Goal: Find specific page/section: Find specific page/section

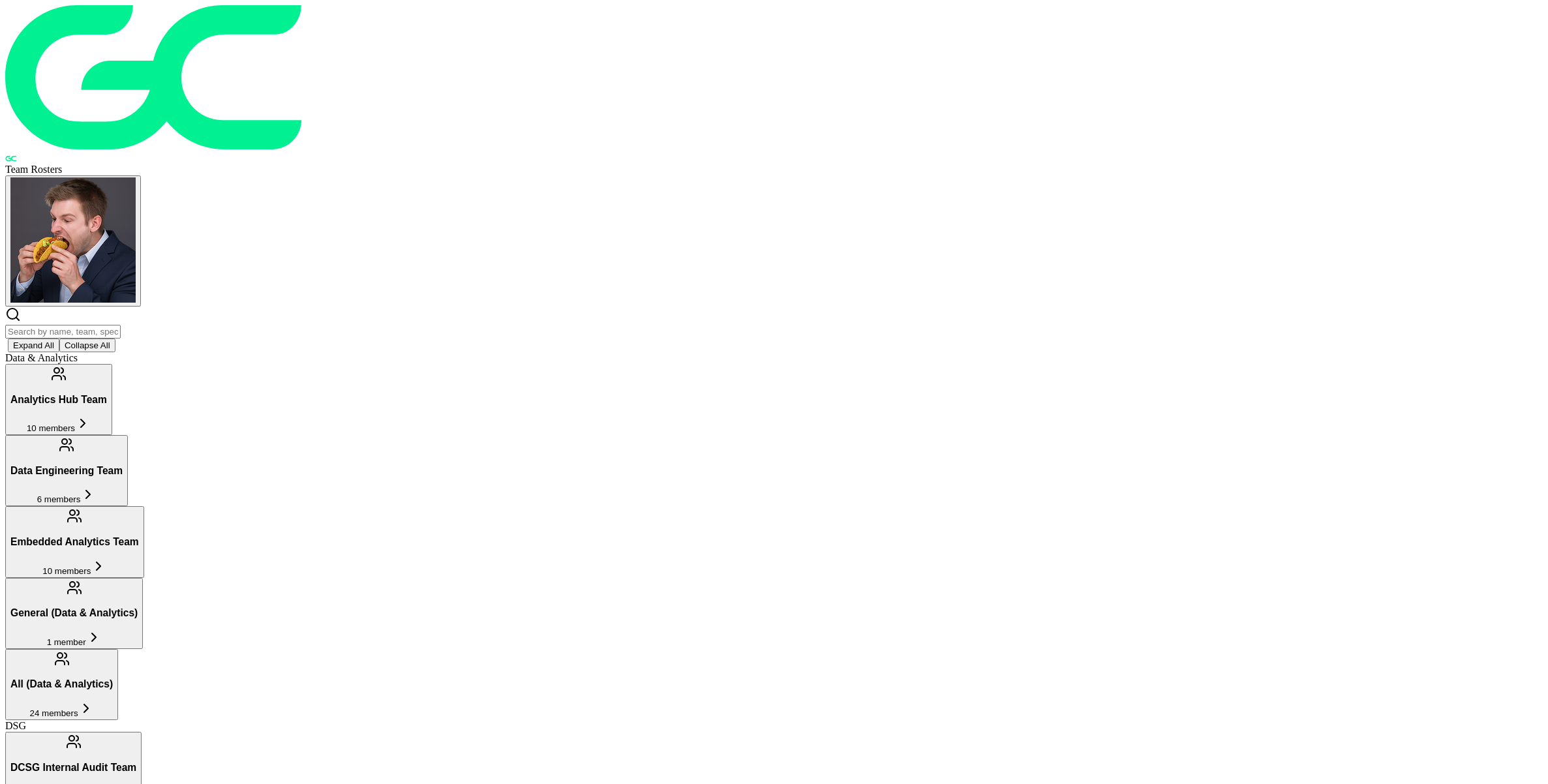
click at [121, 325] on input "text" at bounding box center [63, 331] width 115 height 14
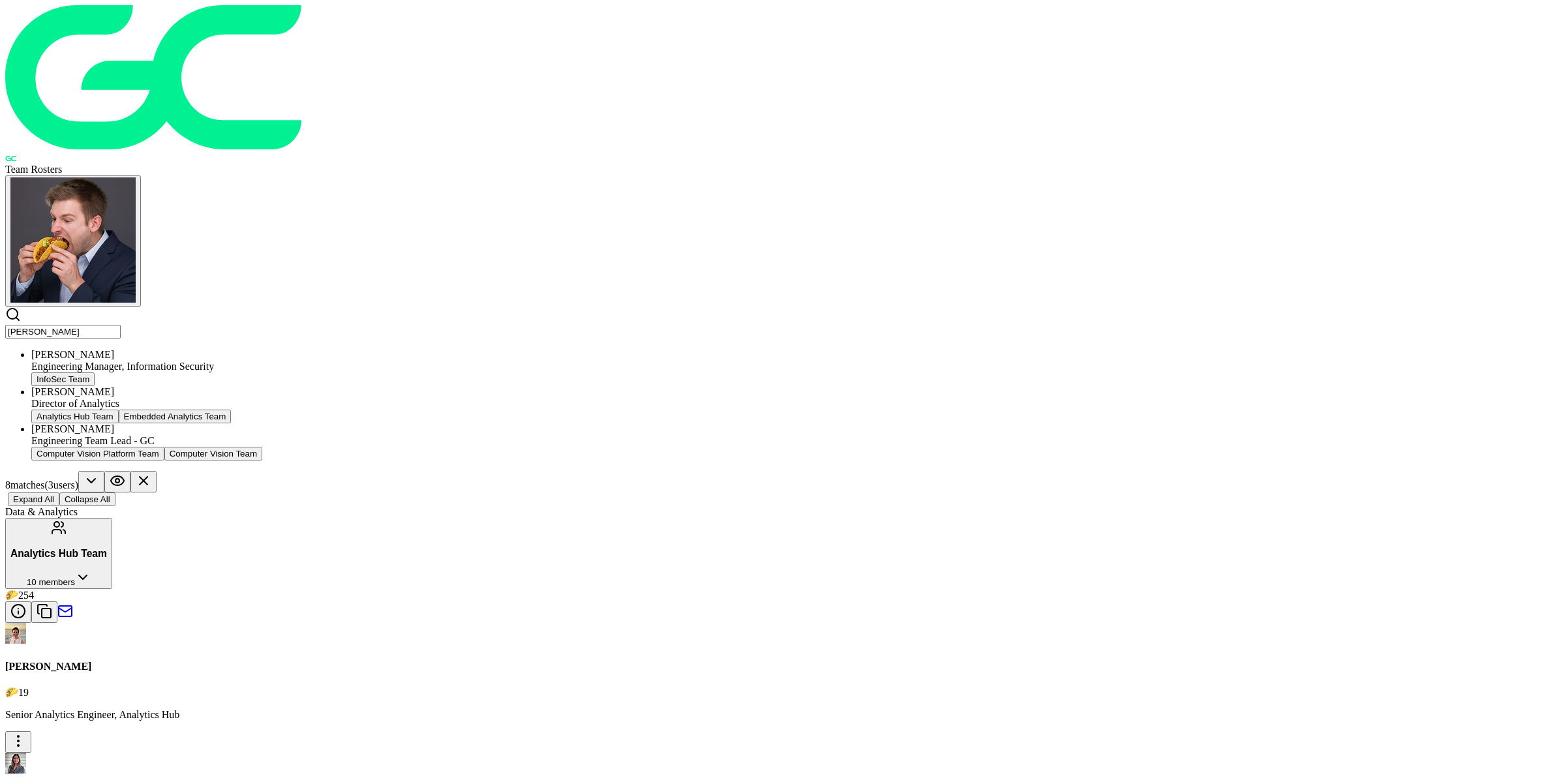
click at [121, 325] on input "[PERSON_NAME]" at bounding box center [63, 331] width 115 height 14
click at [591, 386] on div "[PERSON_NAME] Senior Engineer-GC Fanatics Team" at bounding box center [787, 404] width 1512 height 37
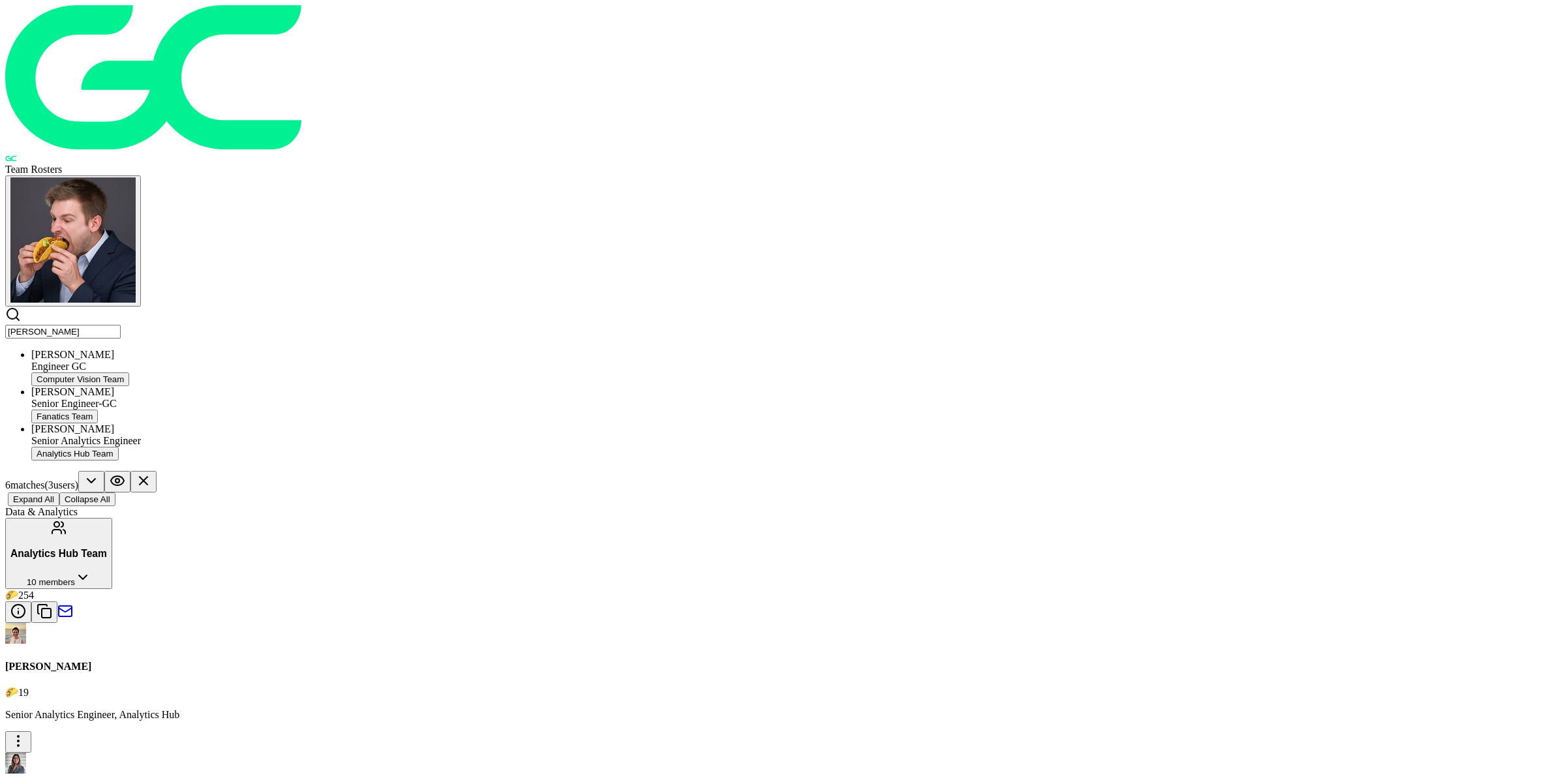
click at [121, 325] on input "[PERSON_NAME]" at bounding box center [63, 331] width 115 height 14
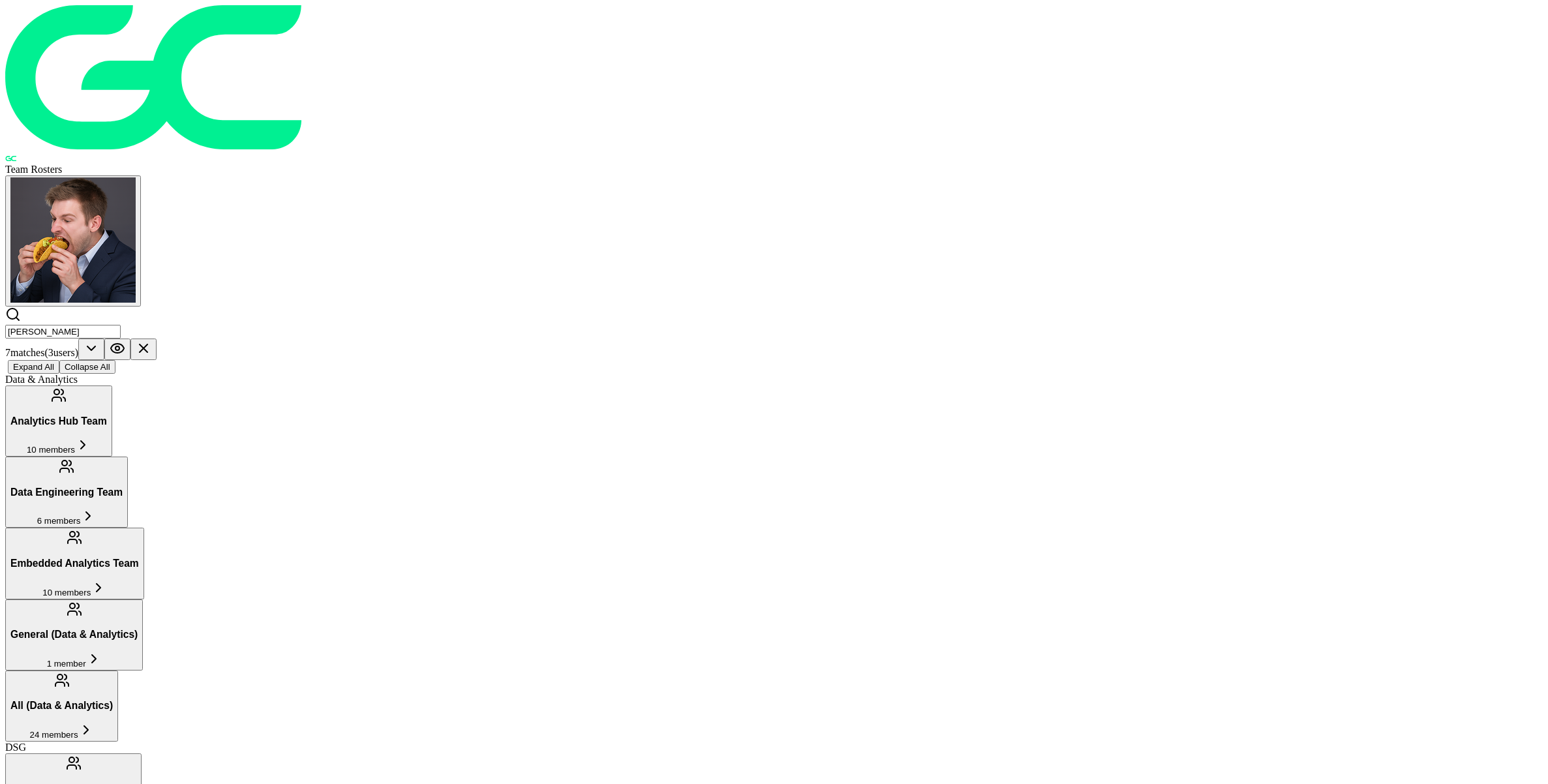
click at [121, 325] on input "[PERSON_NAME]" at bounding box center [63, 331] width 115 height 14
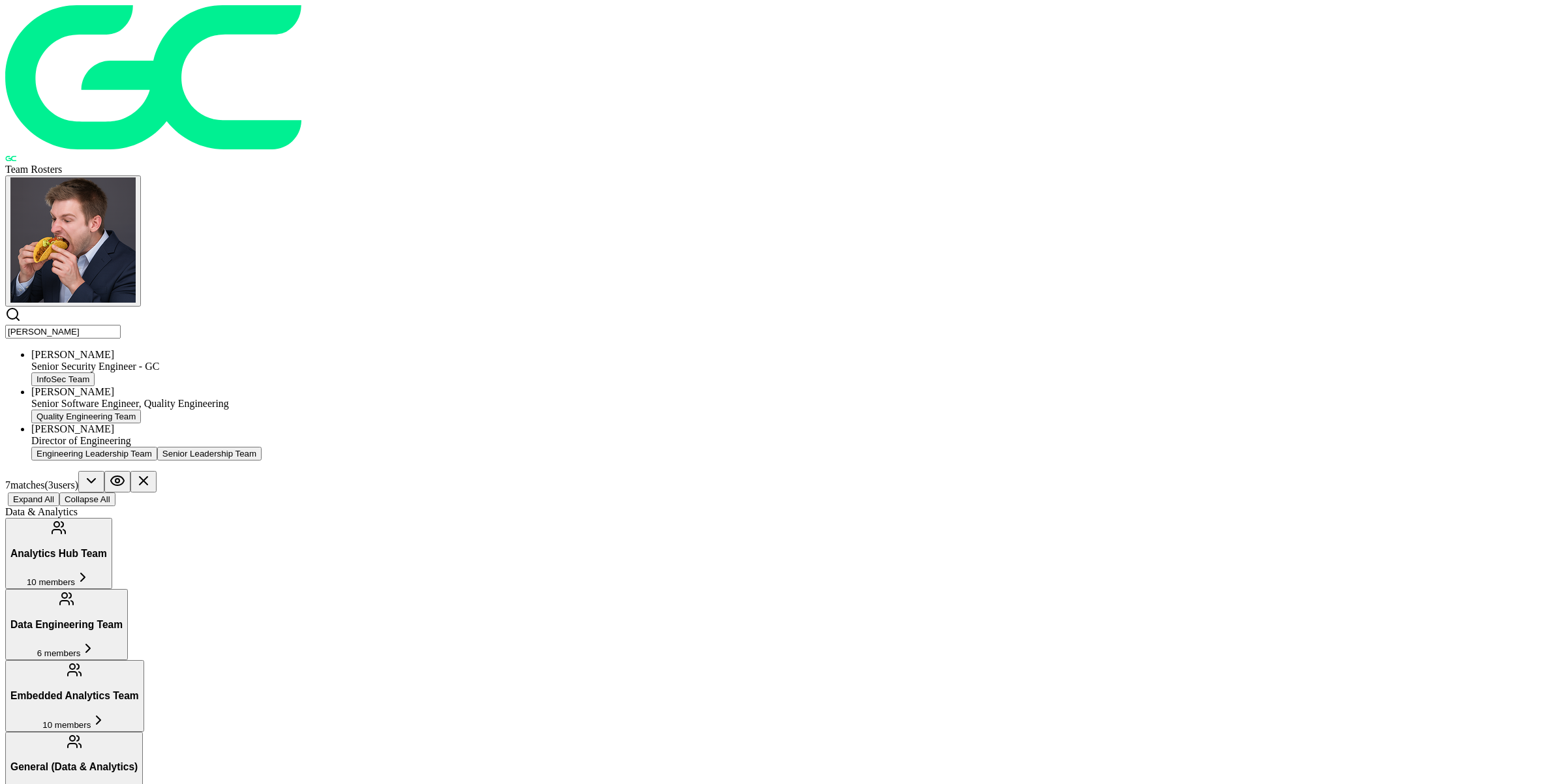
click at [586, 423] on div "[PERSON_NAME]" at bounding box center [787, 429] width 1512 height 12
click at [121, 325] on input "[PERSON_NAME]" at bounding box center [63, 331] width 115 height 14
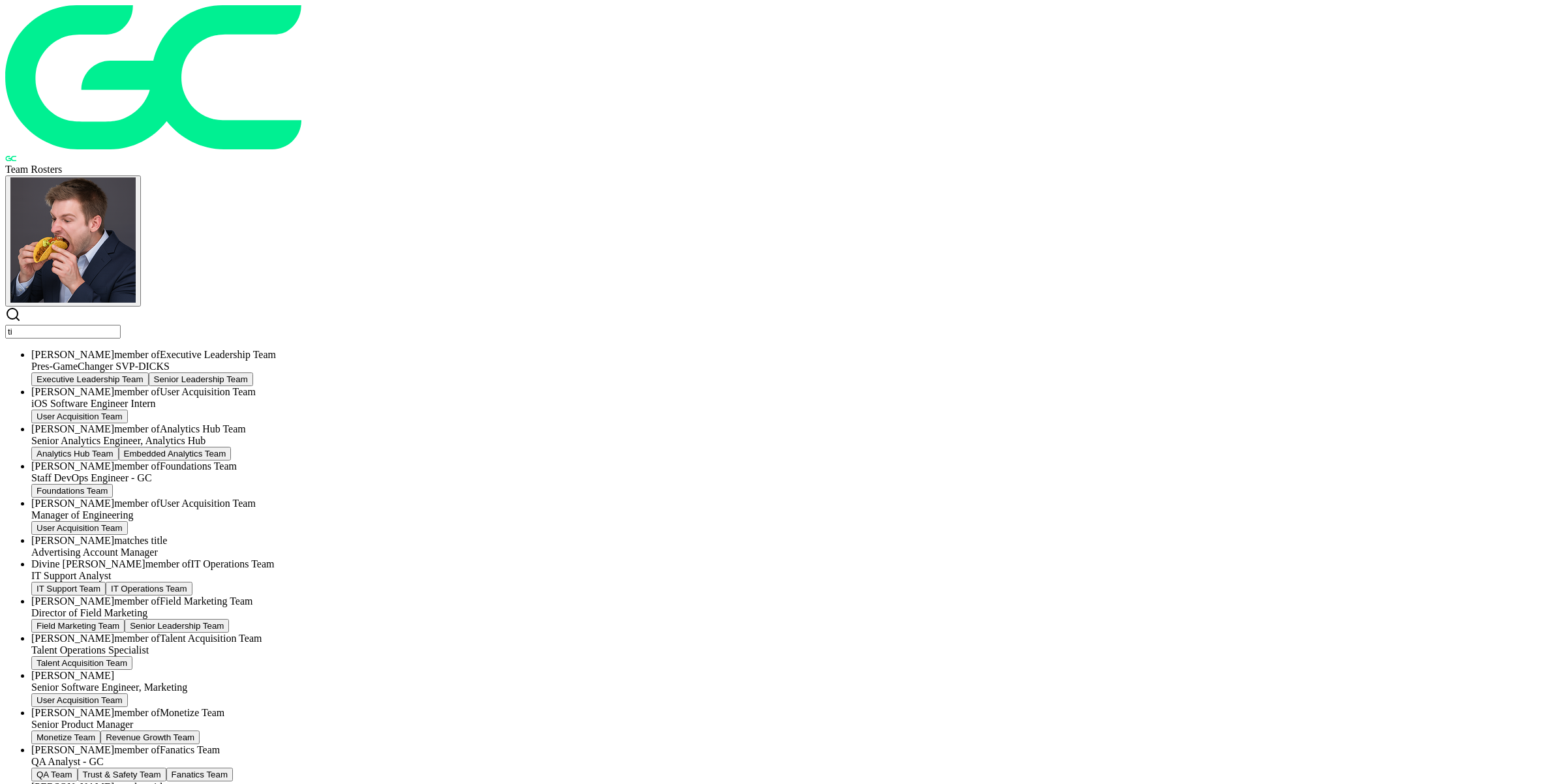
type input "t"
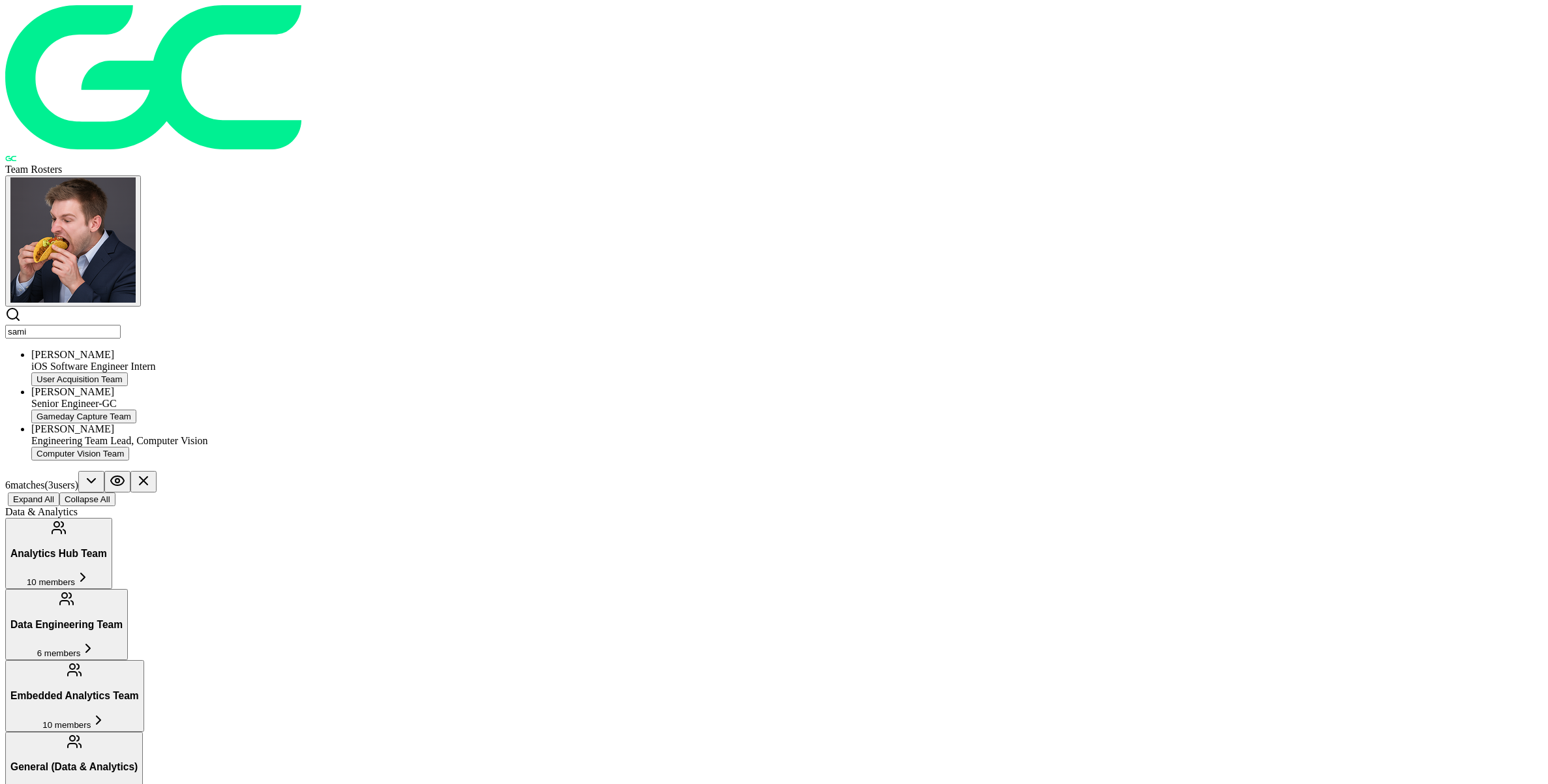
type input "sami"
click at [603, 410] on div "Gameday Capture Team" at bounding box center [787, 416] width 1512 height 14
